Goal: Task Accomplishment & Management: Use online tool/utility

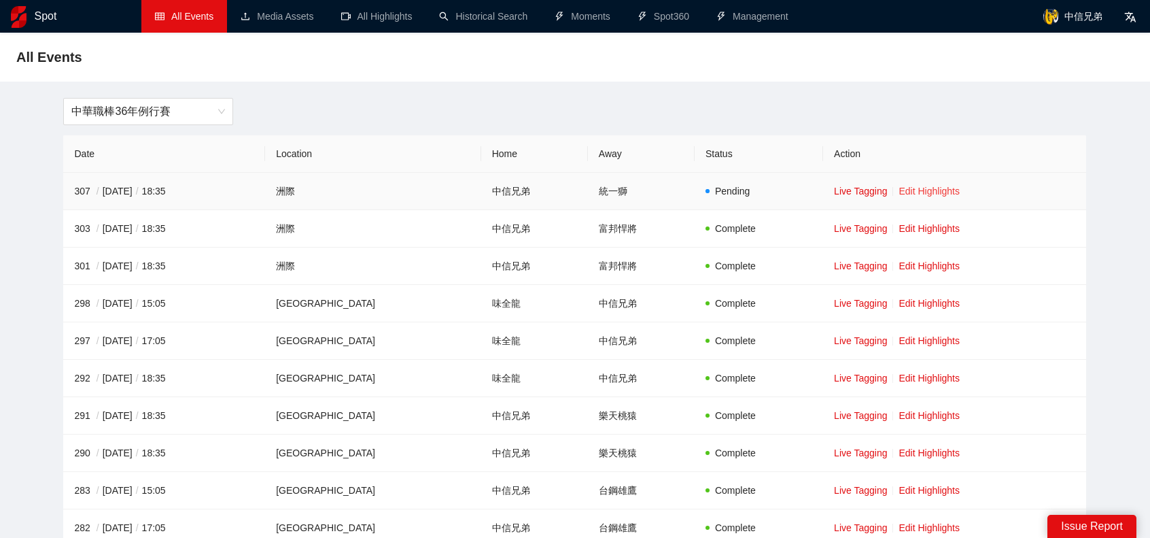
click at [925, 194] on link "Edit Highlights" at bounding box center [929, 191] width 61 height 11
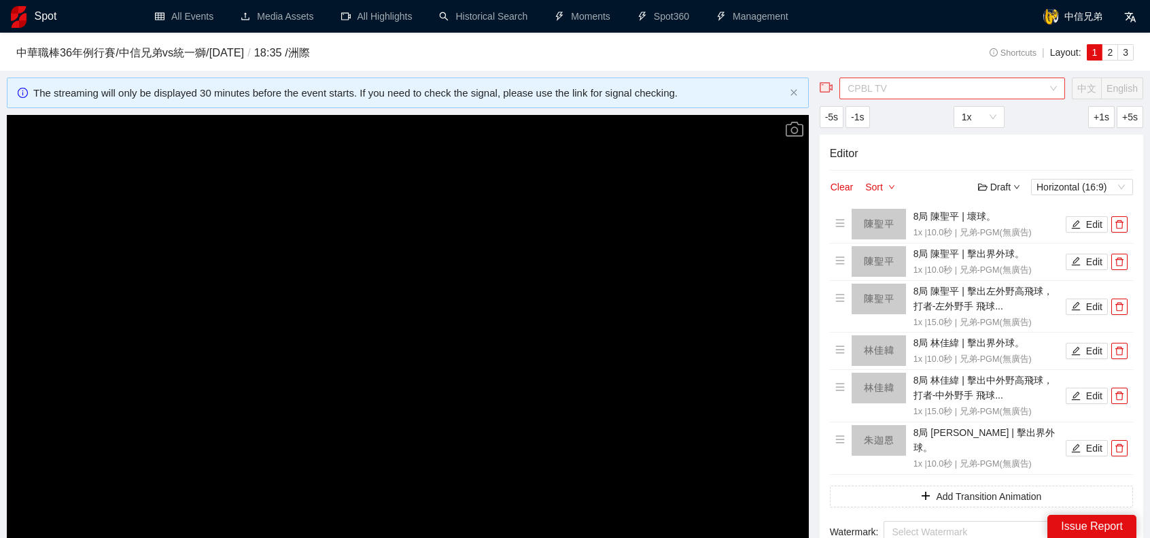
click at [930, 93] on span "CPBL TV" at bounding box center [952, 88] width 209 height 20
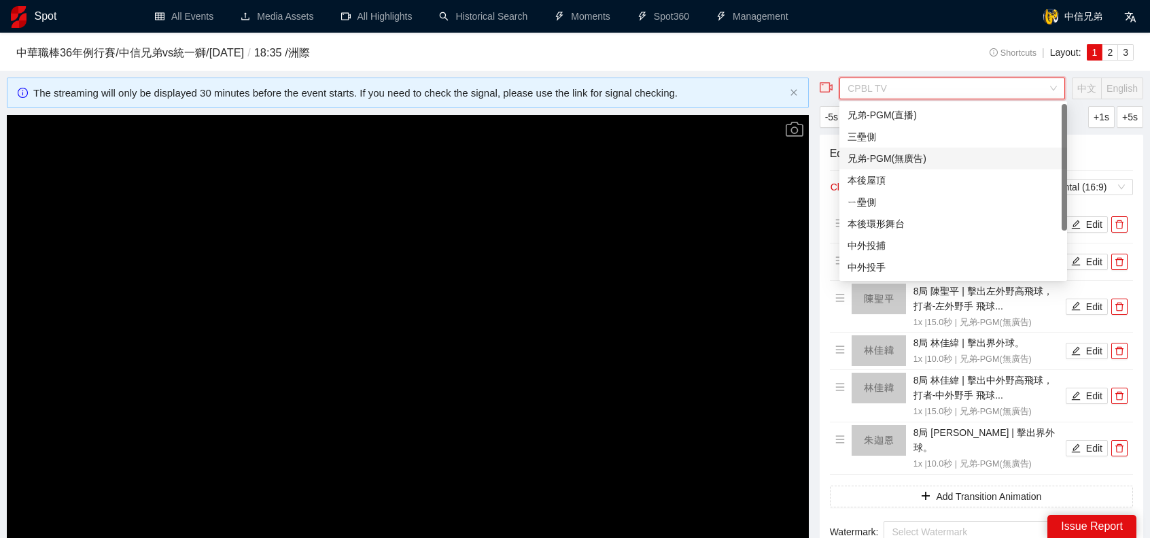
click at [904, 159] on div "兄弟-PGM(無廣告)" at bounding box center [953, 158] width 211 height 15
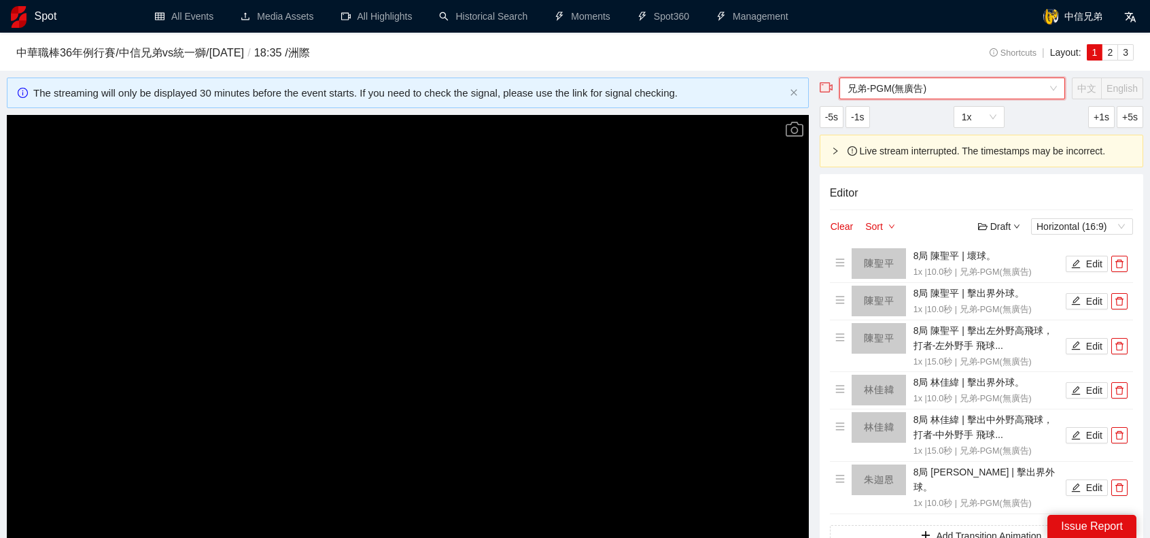
click at [500, 300] on video "Video Player" at bounding box center [408, 340] width 802 height 451
click at [296, 349] on video "Video Player" at bounding box center [408, 340] width 802 height 451
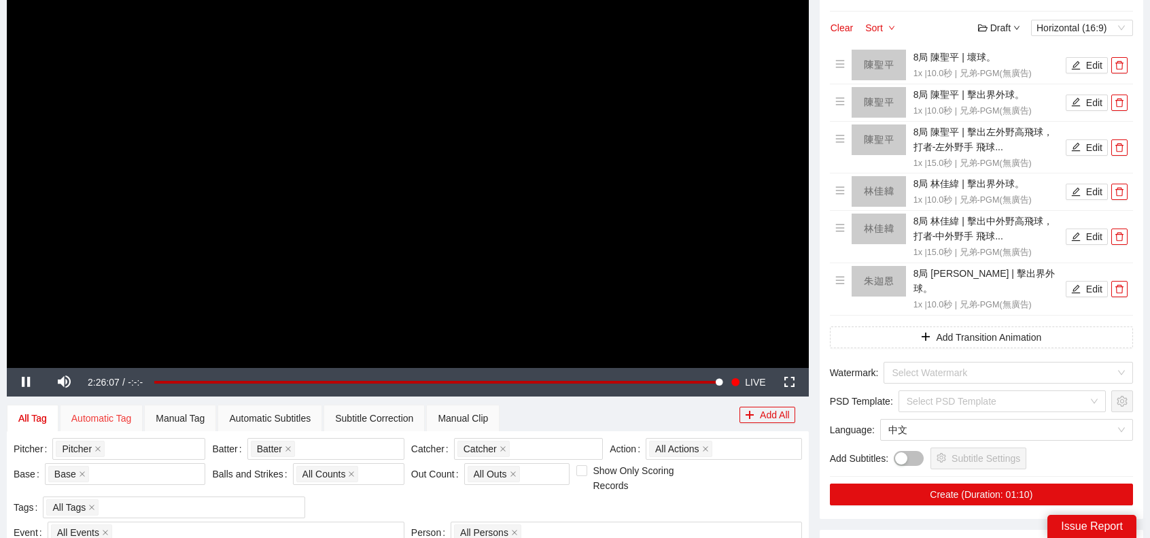
scroll to position [204, 0]
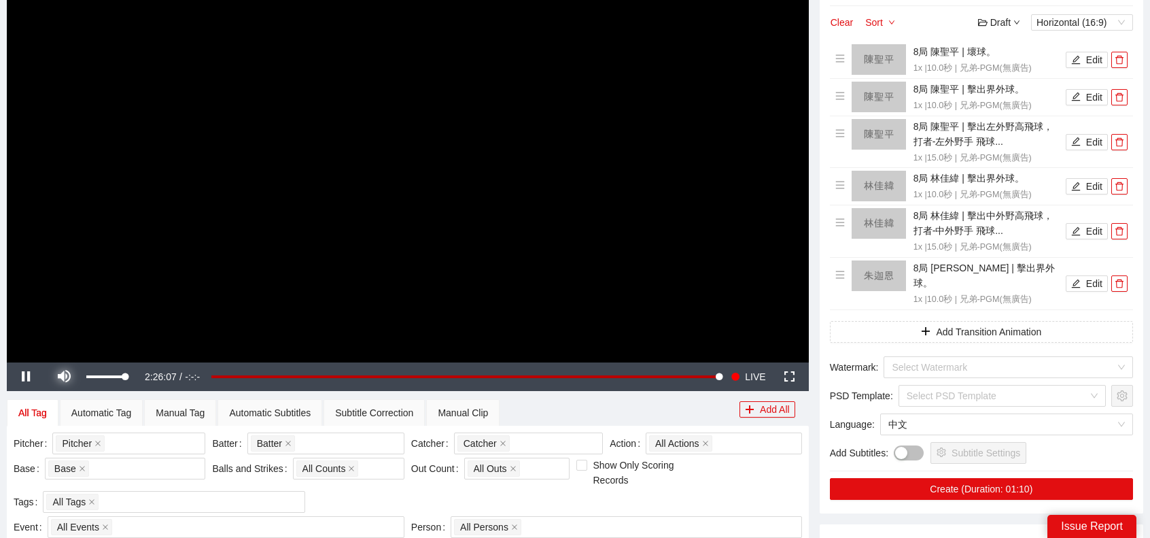
click at [71, 377] on span "Video Player" at bounding box center [64, 377] width 38 height 0
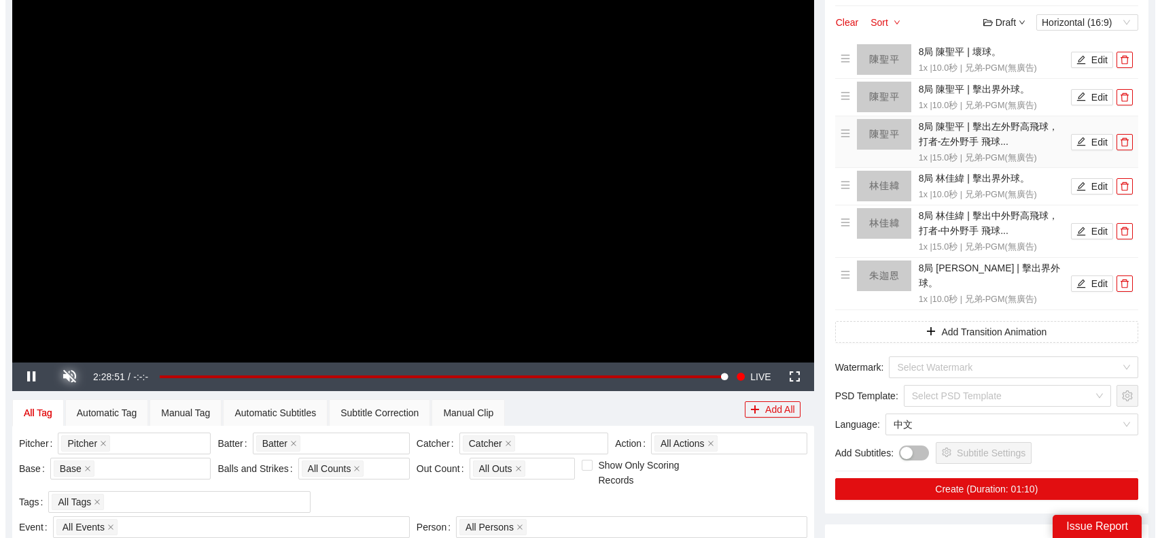
scroll to position [0, 0]
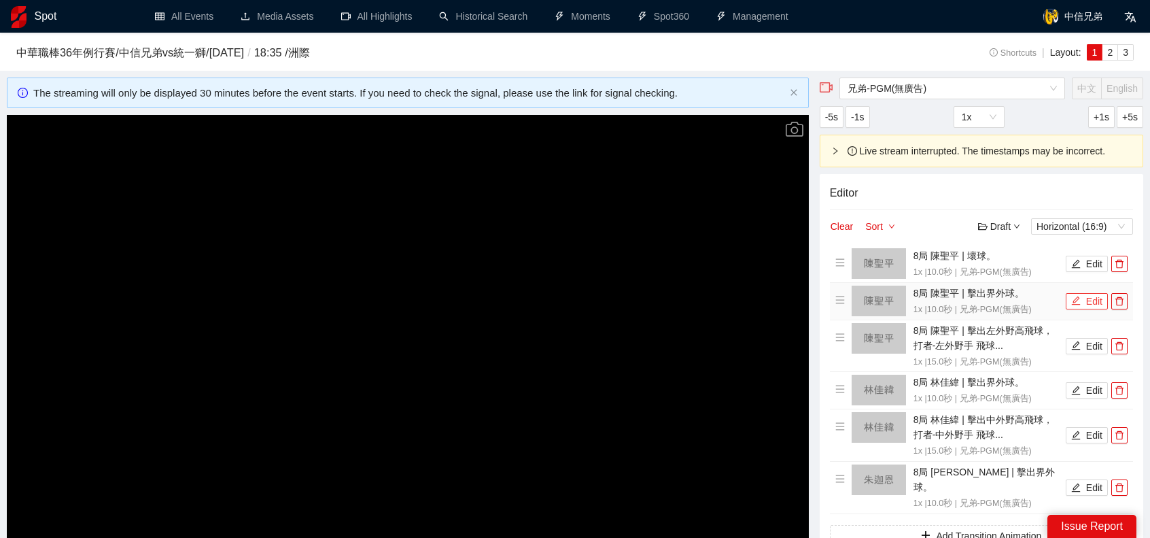
click at [1081, 301] on icon "edit" at bounding box center [1076, 301] width 10 height 10
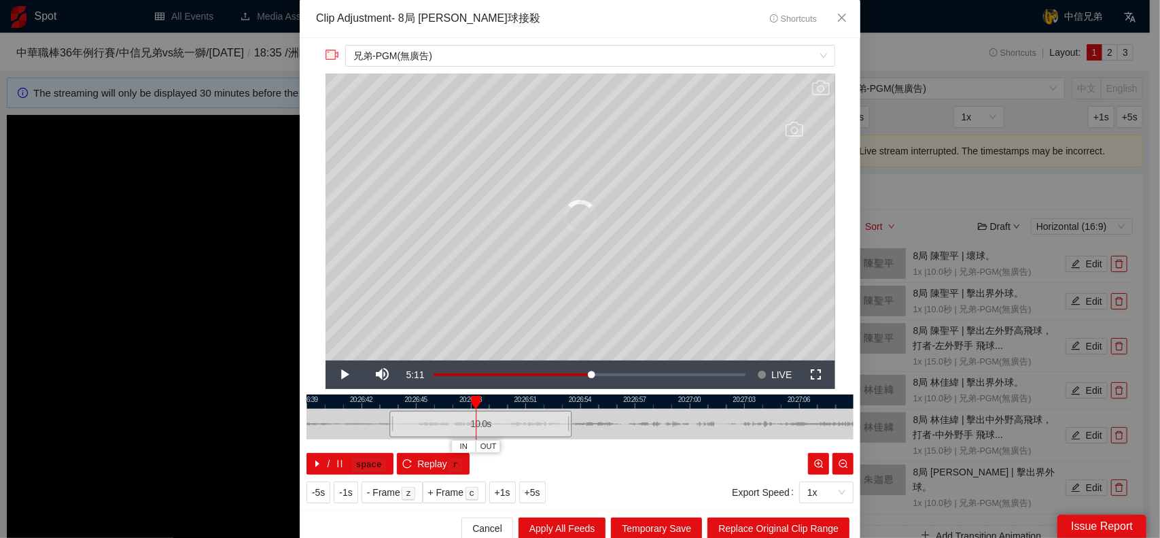
drag, startPoint x: 550, startPoint y: 429, endPoint x: 473, endPoint y: 425, distance: 76.9
click at [473, 425] on div "10.0 s" at bounding box center [481, 424] width 182 height 27
drag, startPoint x: 653, startPoint y: 426, endPoint x: 788, endPoint y: 421, distance: 135.4
click at [791, 421] on div at bounding box center [704, 424] width 547 height 31
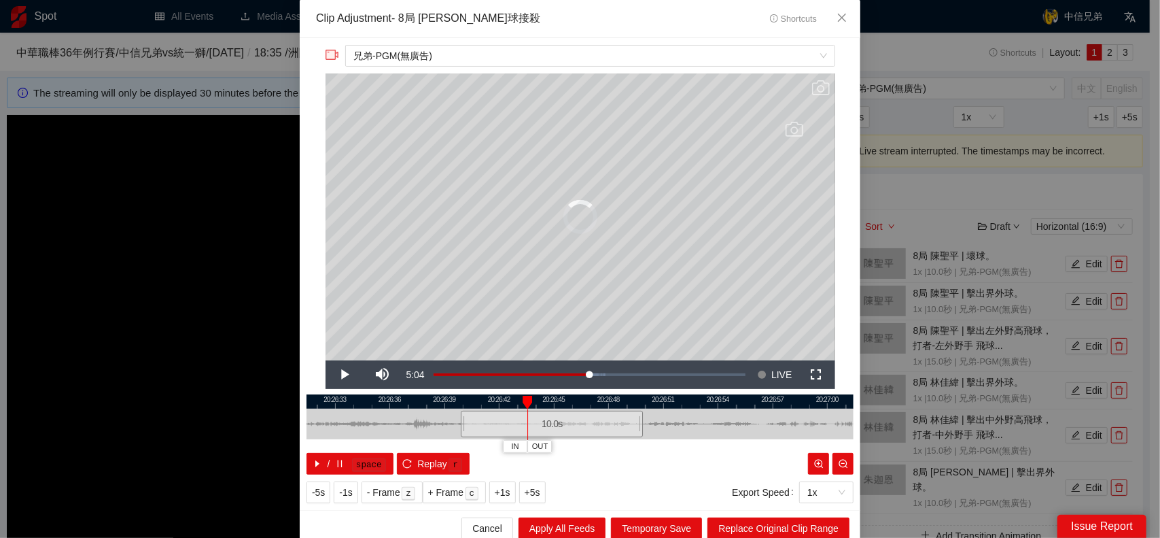
drag, startPoint x: 634, startPoint y: 429, endPoint x: 468, endPoint y: 437, distance: 166.1
click at [464, 436] on div "10.0 s" at bounding box center [580, 424] width 547 height 31
drag, startPoint x: 604, startPoint y: 419, endPoint x: 717, endPoint y: 411, distance: 113.1
click at [717, 411] on div at bounding box center [667, 424] width 547 height 31
drag, startPoint x: 587, startPoint y: 430, endPoint x: 450, endPoint y: 430, distance: 136.7
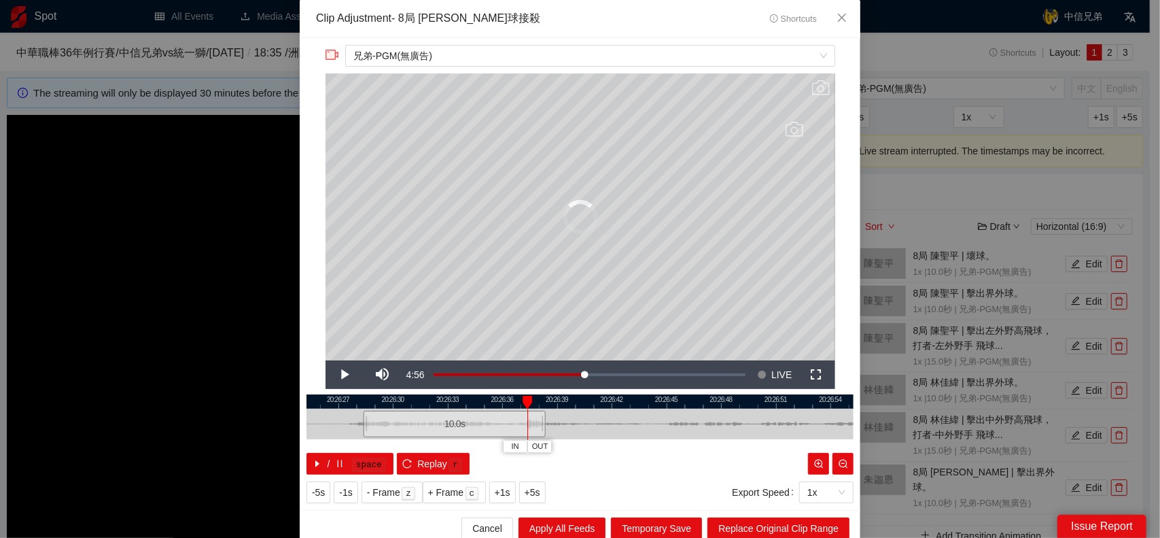
click at [446, 430] on div "10.0 s" at bounding box center [455, 424] width 182 height 27
drag, startPoint x: 557, startPoint y: 425, endPoint x: 689, endPoint y: 422, distance: 132.6
click at [846, 402] on div "20:26:09 20:26:12 20:26:15 20:26:18 20:26:21 20:26:24 20:26:27 20:26:30 20:26:3…" at bounding box center [580, 434] width 547 height 80
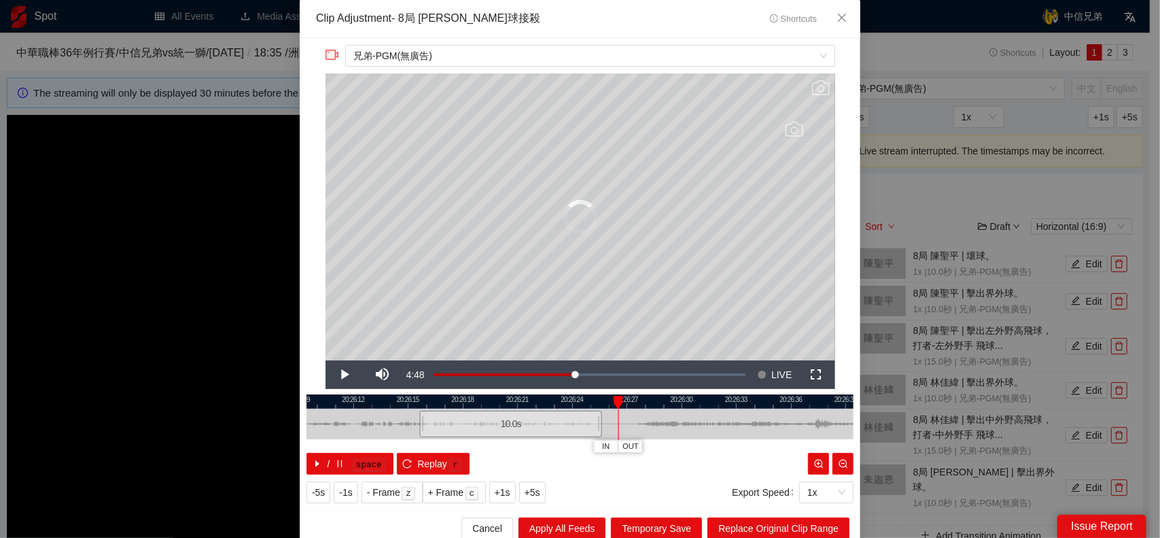
drag, startPoint x: 688, startPoint y: 425, endPoint x: 489, endPoint y: 434, distance: 198.7
click at [489, 434] on div "10.0 s" at bounding box center [511, 424] width 182 height 27
drag, startPoint x: 642, startPoint y: 421, endPoint x: 761, endPoint y: 418, distance: 119.0
click at [761, 418] on div at bounding box center [713, 424] width 547 height 31
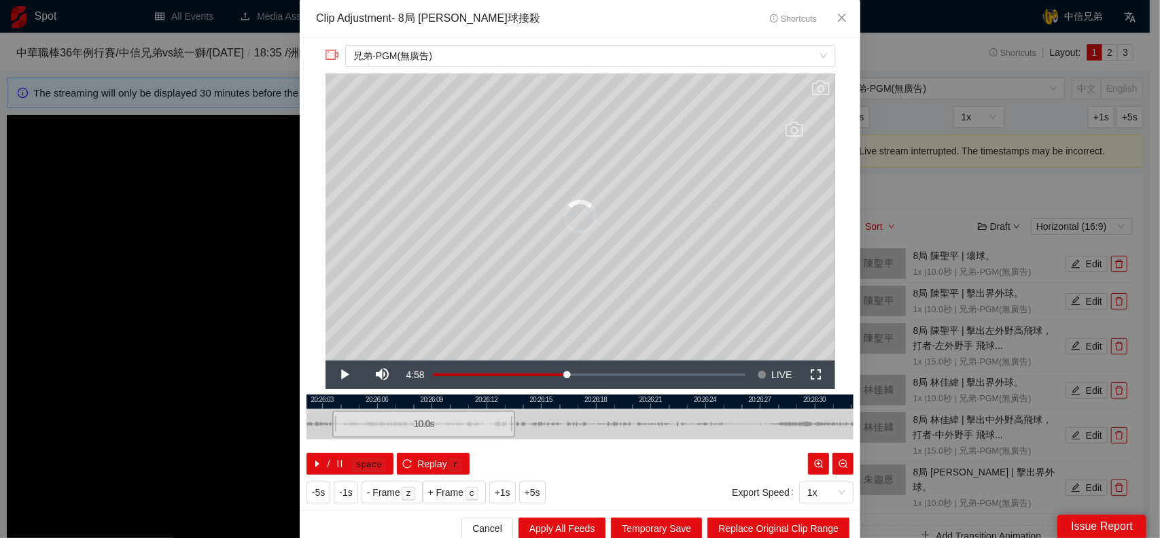
drag, startPoint x: 633, startPoint y: 427, endPoint x: 383, endPoint y: 436, distance: 249.7
click at [378, 436] on div "10.0 s" at bounding box center [423, 424] width 182 height 27
drag, startPoint x: 539, startPoint y: 419, endPoint x: 699, endPoint y: 410, distance: 160.0
click at [699, 410] on div at bounding box center [739, 424] width 547 height 31
click at [404, 463] on icon "reload" at bounding box center [407, 464] width 10 height 10
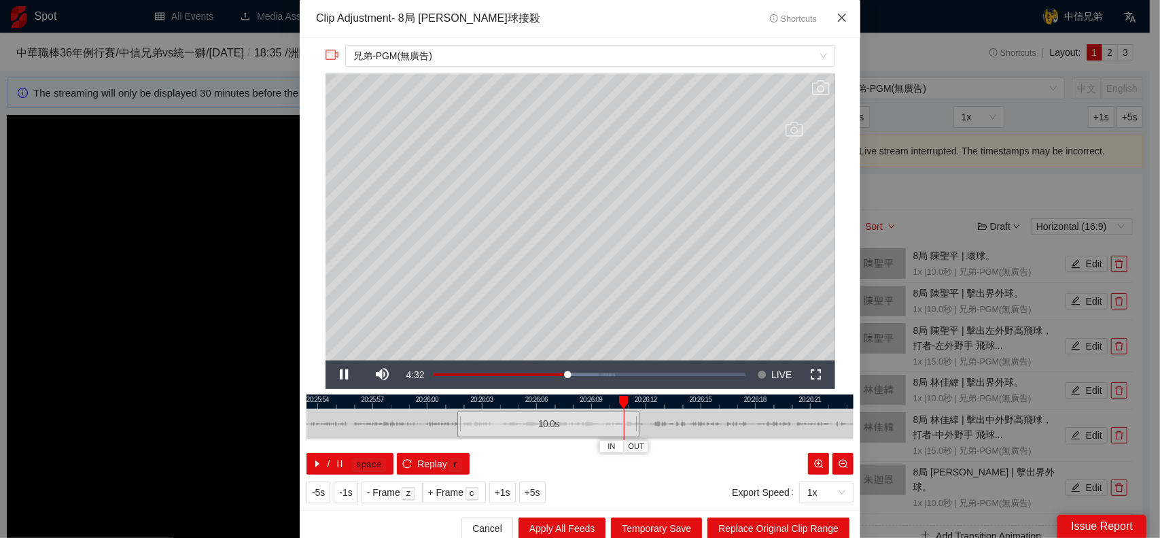
click at [837, 18] on icon "close" at bounding box center [842, 17] width 11 height 11
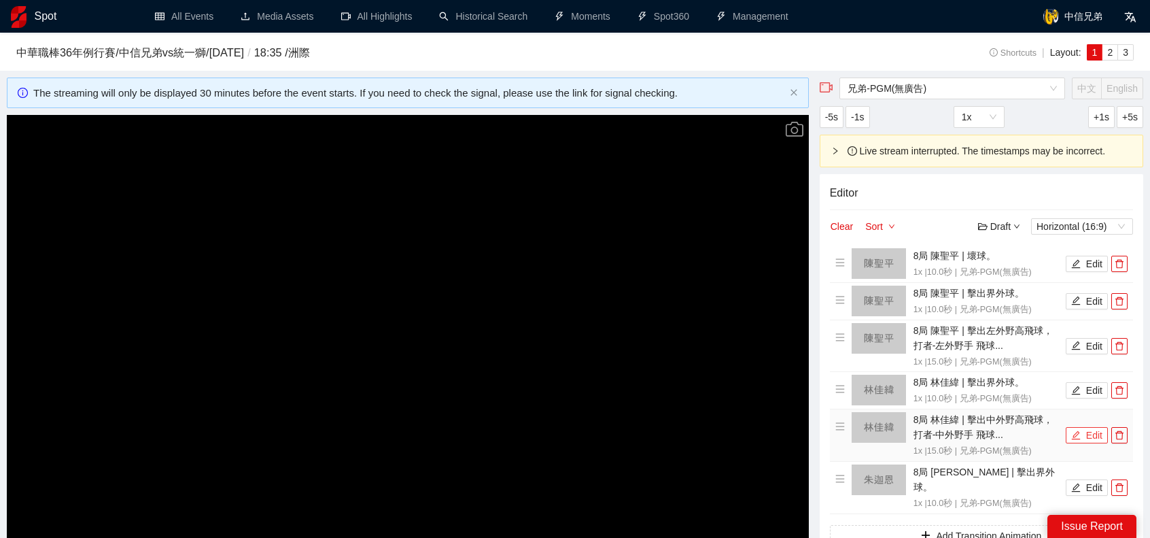
click at [1078, 437] on icon "edit" at bounding box center [1076, 435] width 9 height 9
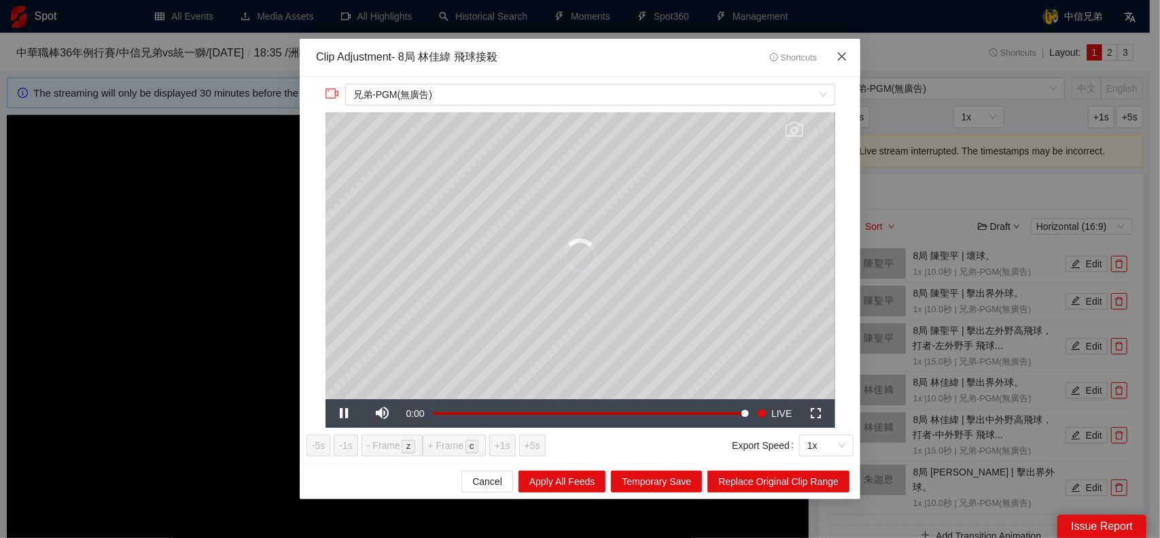
click at [846, 49] on span "Close" at bounding box center [842, 57] width 37 height 37
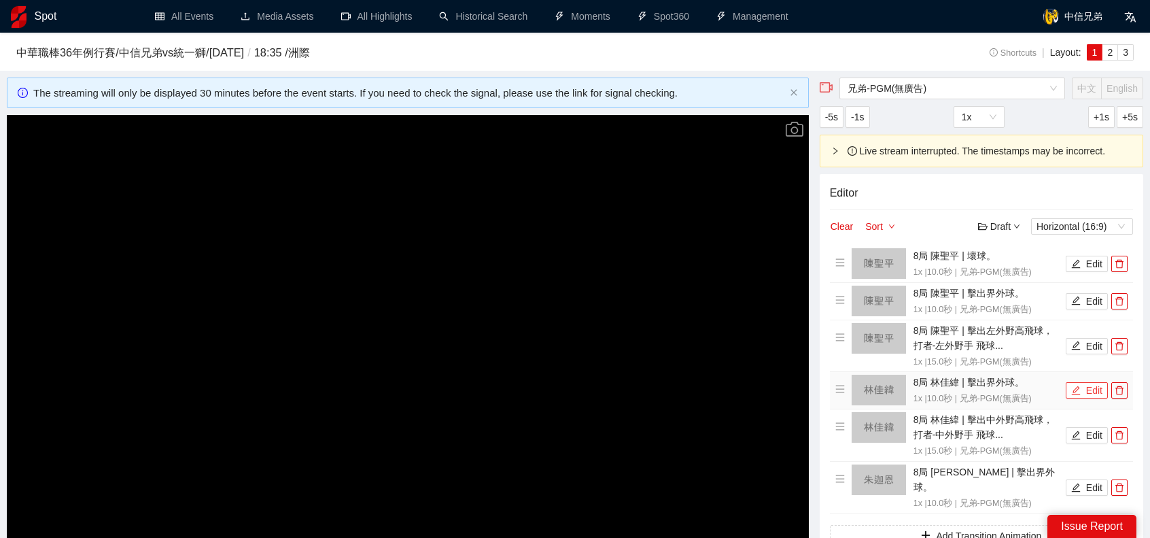
click at [1095, 384] on button "Edit" at bounding box center [1087, 390] width 42 height 16
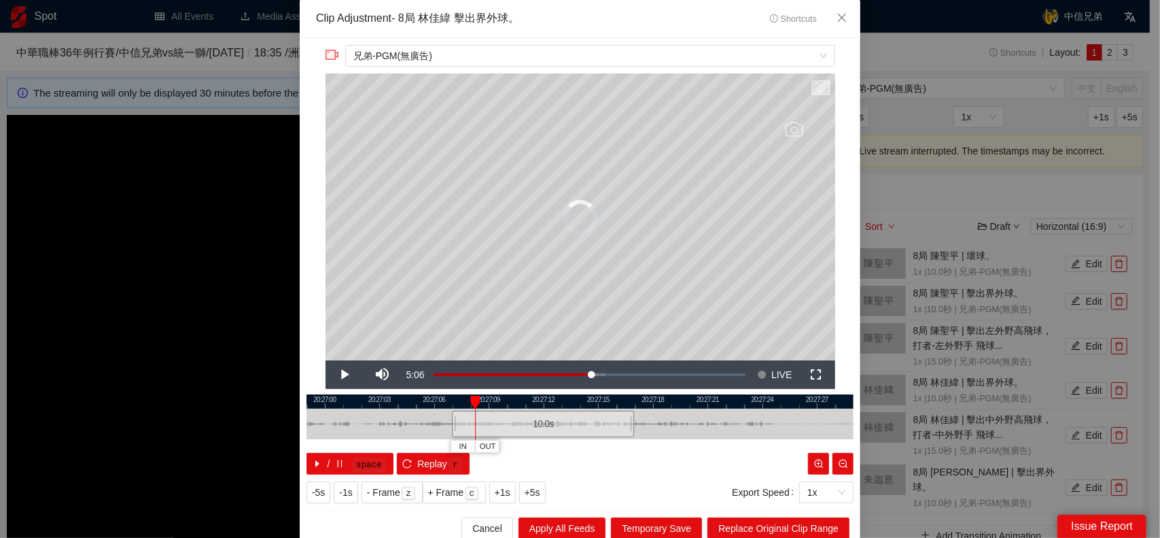
drag, startPoint x: 545, startPoint y: 419, endPoint x: 518, endPoint y: 419, distance: 27.2
click at [518, 419] on div "10.0 s" at bounding box center [543, 424] width 182 height 27
drag, startPoint x: 519, startPoint y: 429, endPoint x: 466, endPoint y: 431, distance: 53.1
click at [466, 431] on div "10.0 s" at bounding box center [502, 424] width 182 height 27
click at [402, 462] on icon "reload" at bounding box center [407, 464] width 10 height 10
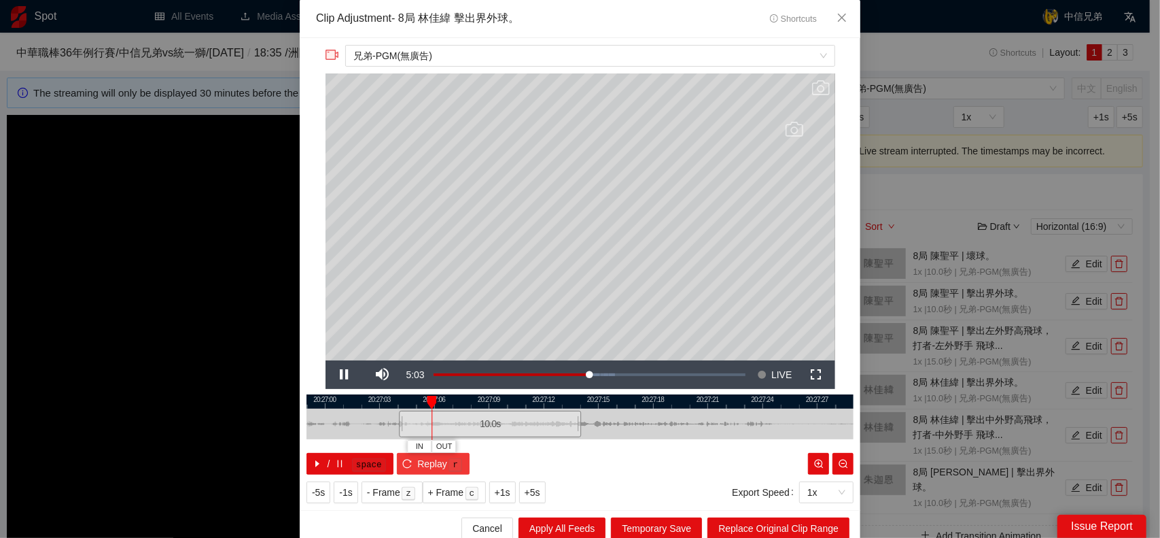
click at [402, 463] on icon "reload" at bounding box center [407, 464] width 10 height 10
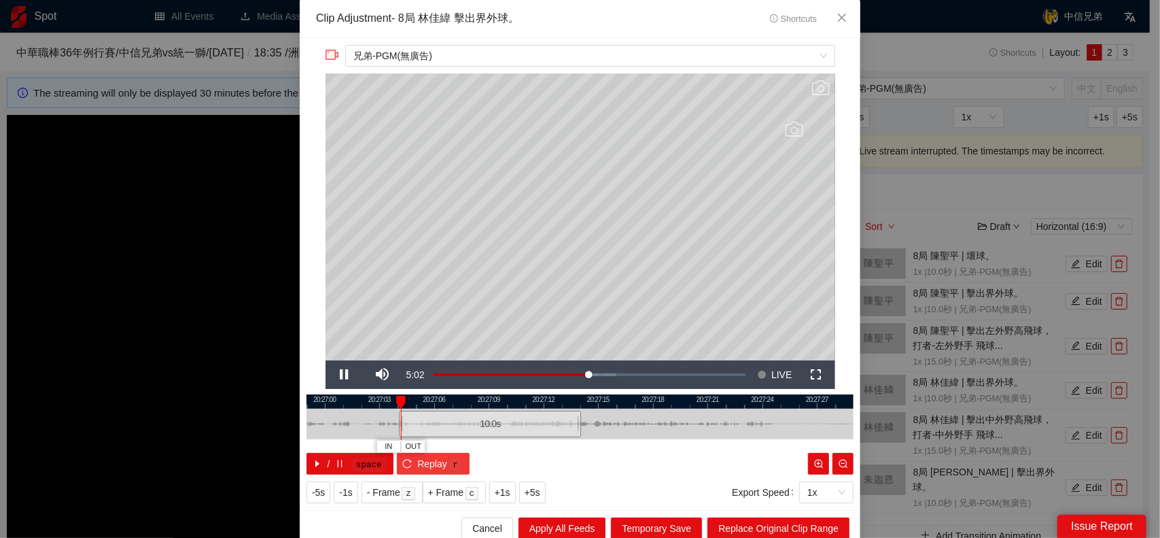
click at [402, 463] on icon "reload" at bounding box center [407, 464] width 10 height 10
drag, startPoint x: 517, startPoint y: 420, endPoint x: 496, endPoint y: 421, distance: 21.1
click at [496, 421] on div "10.0 s" at bounding box center [472, 424] width 182 height 27
click at [453, 56] on span "兄弟-PGM(無廣告)" at bounding box center [590, 56] width 473 height 20
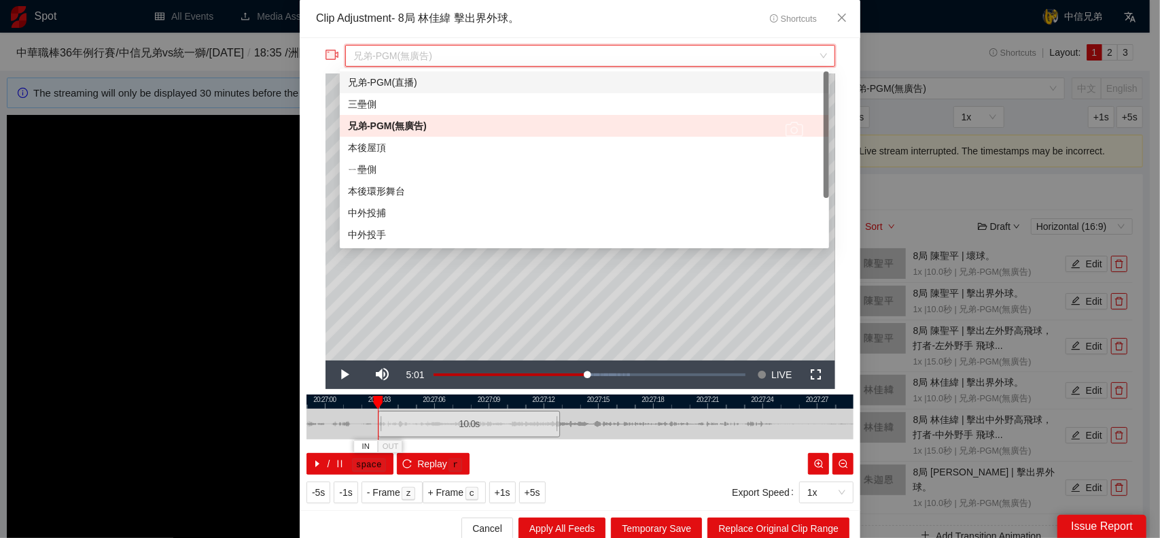
click at [426, 88] on div "兄弟-PGM(直播)" at bounding box center [584, 82] width 473 height 15
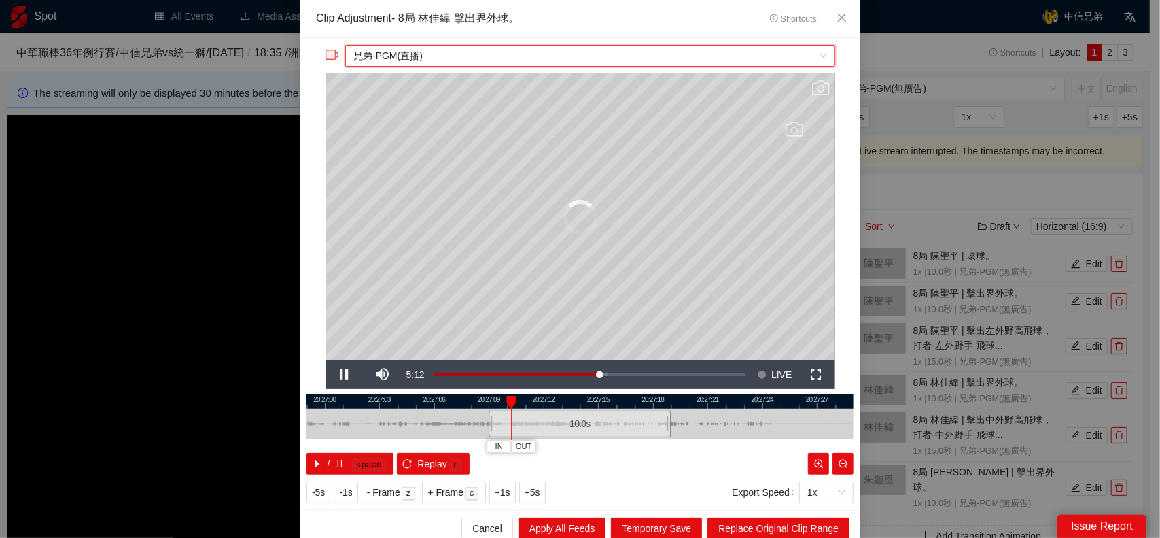
click at [447, 58] on span "兄弟-PGM(直播)" at bounding box center [590, 56] width 473 height 20
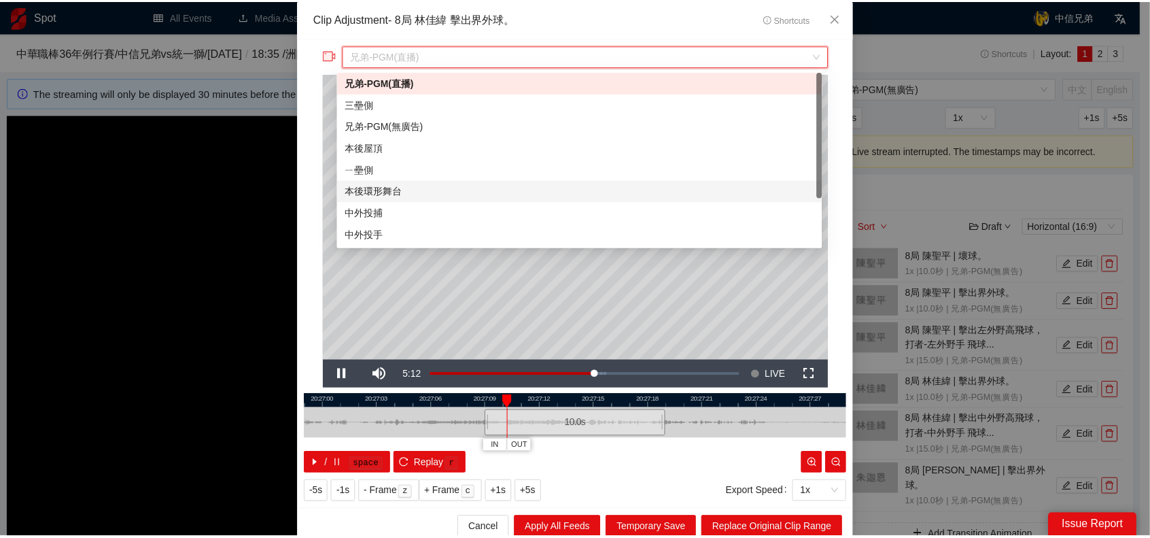
scroll to position [65, 0]
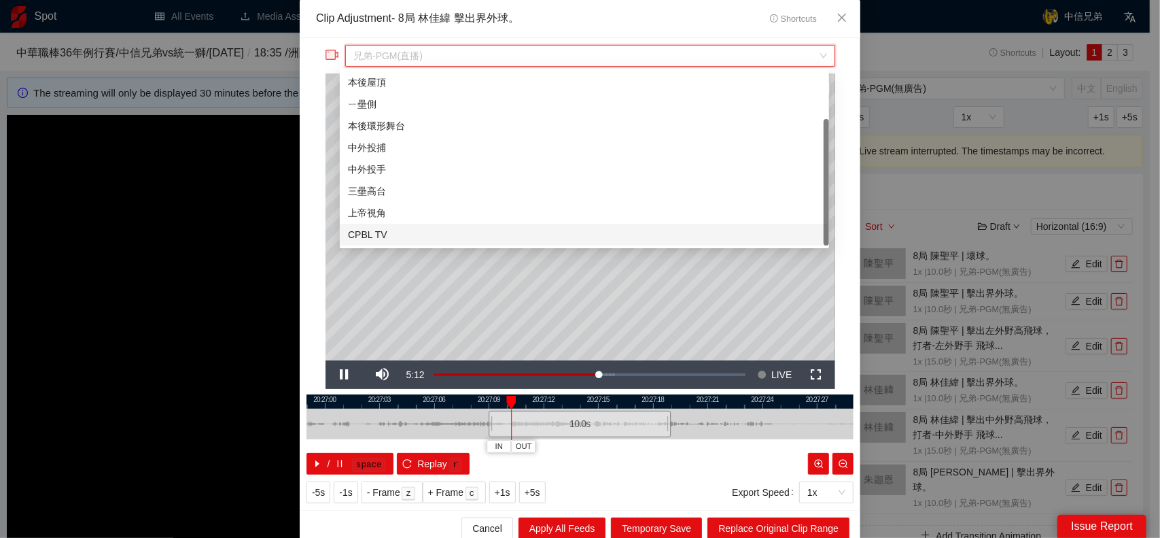
click at [405, 228] on div "CPBL TV" at bounding box center [584, 234] width 473 height 15
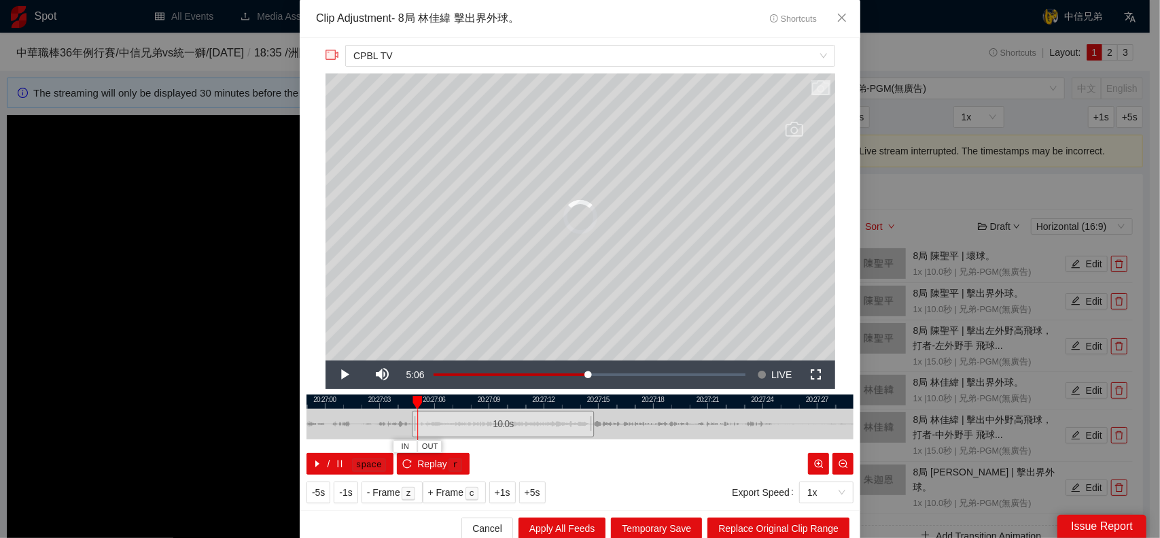
drag, startPoint x: 555, startPoint y: 419, endPoint x: 479, endPoint y: 419, distance: 76.8
click at [479, 419] on div "10.0 s" at bounding box center [503, 424] width 182 height 27
click at [402, 460] on icon "reload" at bounding box center [407, 464] width 10 height 10
click at [838, 21] on icon "close" at bounding box center [842, 17] width 11 height 11
